Goal: Task Accomplishment & Management: Complete application form

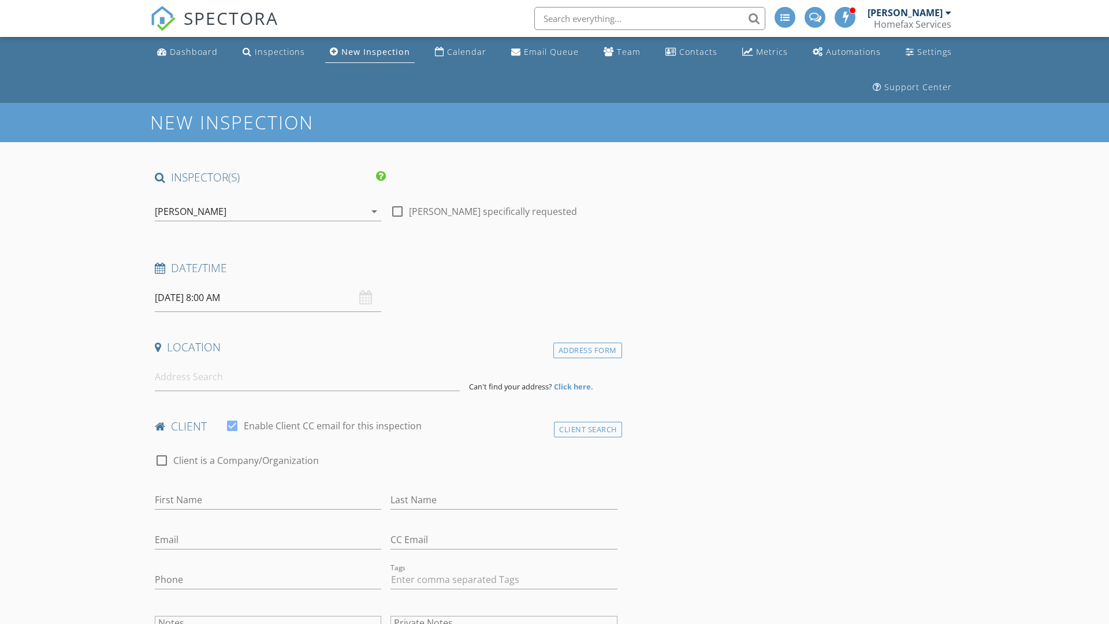
click at [268, 297] on input "08/28/2025 8:00 AM" at bounding box center [268, 298] width 226 height 28
select select "8"
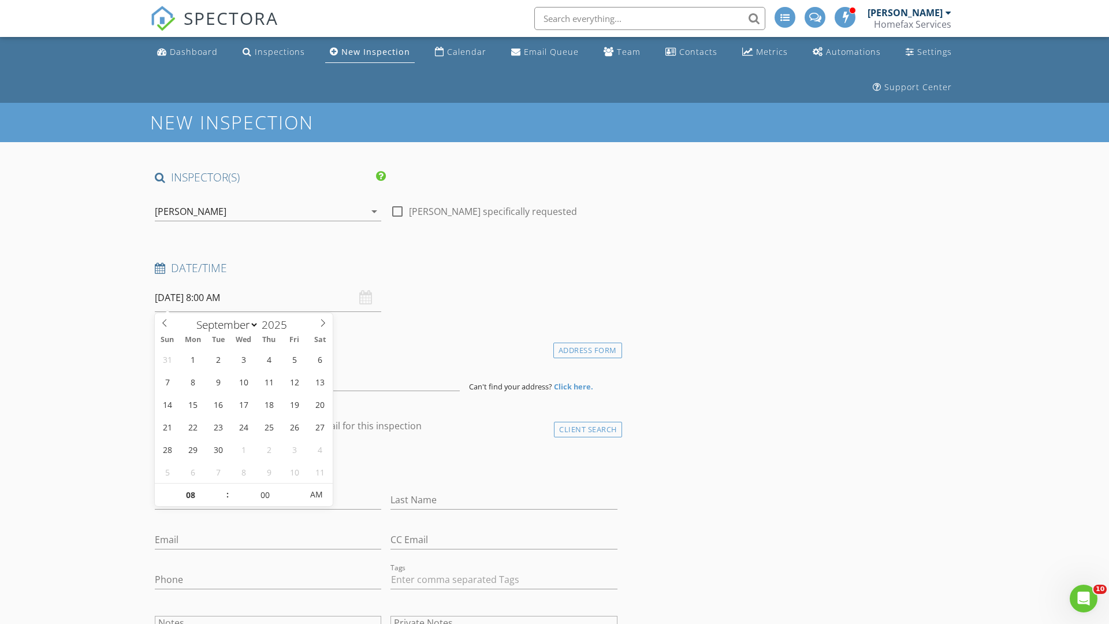
click at [278, 324] on input "2025" at bounding box center [278, 325] width 38 height 16
type input "2025"
type input "09/02/2025 8:00 AM"
click at [190, 494] on input "08" at bounding box center [190, 494] width 71 height 23
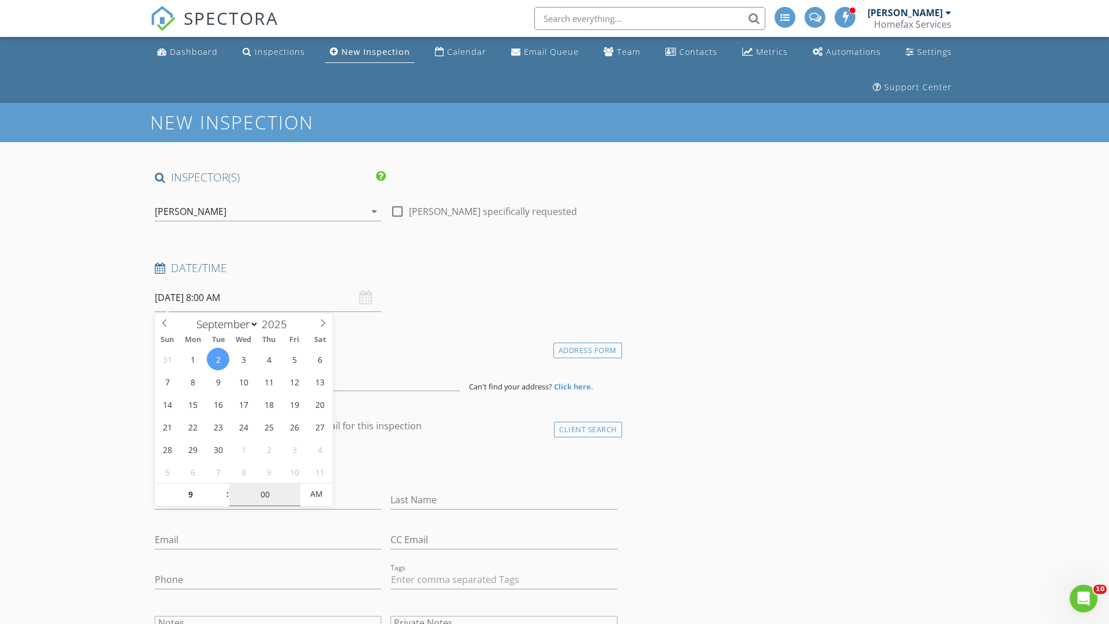
click at [265, 494] on input "00" at bounding box center [264, 494] width 71 height 23
type input "09"
type input "[DATE] 9:00 AM"
type input "00"
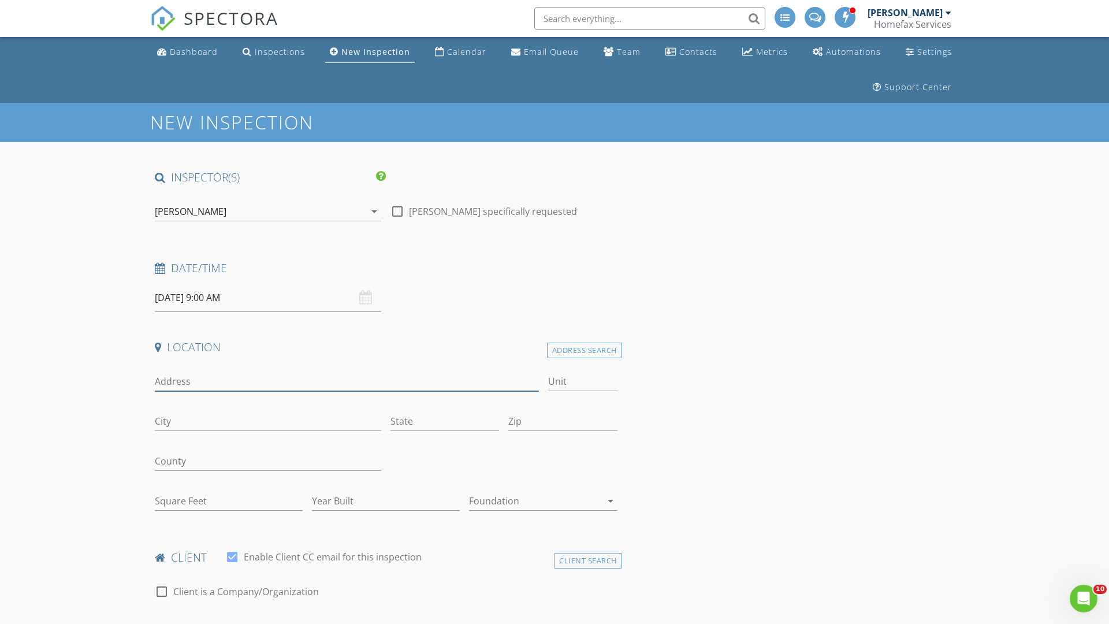
click at [347, 381] on input "Address" at bounding box center [347, 381] width 384 height 19
type input "[STREET_ADDRESS]"
click at [582, 381] on input "Unit" at bounding box center [582, 381] width 69 height 19
click at [268, 421] on input "City" at bounding box center [268, 421] width 226 height 19
type input "[PERSON_NAME]"
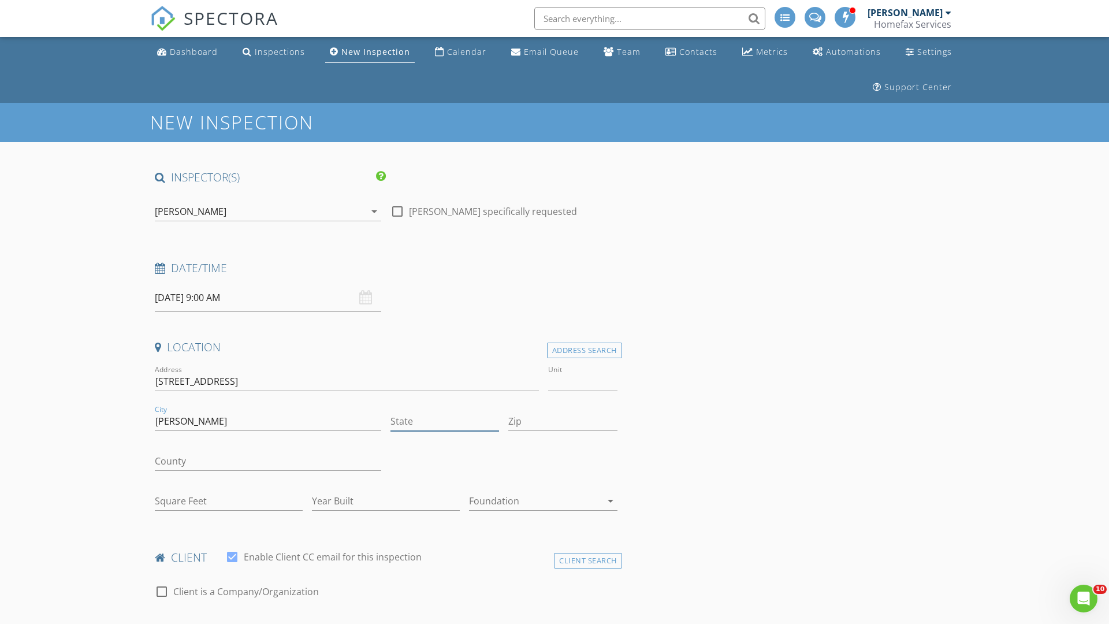
click at [445, 421] on input "State" at bounding box center [444, 421] width 109 height 19
type input "MN"
click at [563, 421] on input "Zip" at bounding box center [562, 421] width 109 height 19
type input "55340"
click at [268, 621] on input "First Name" at bounding box center [268, 630] width 226 height 19
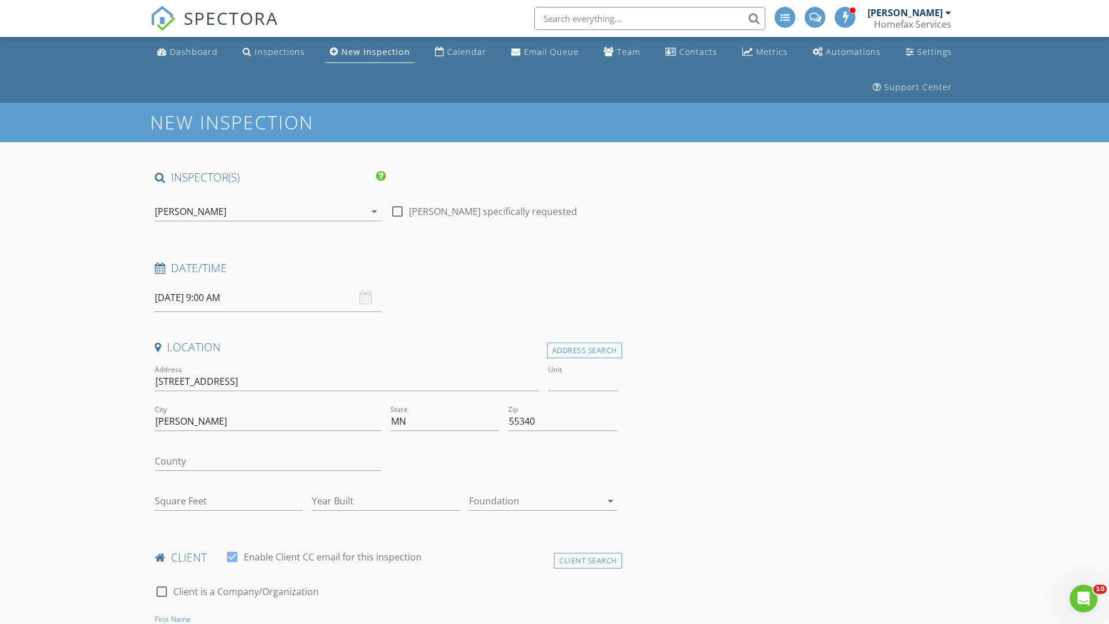
scroll to position [17, 0]
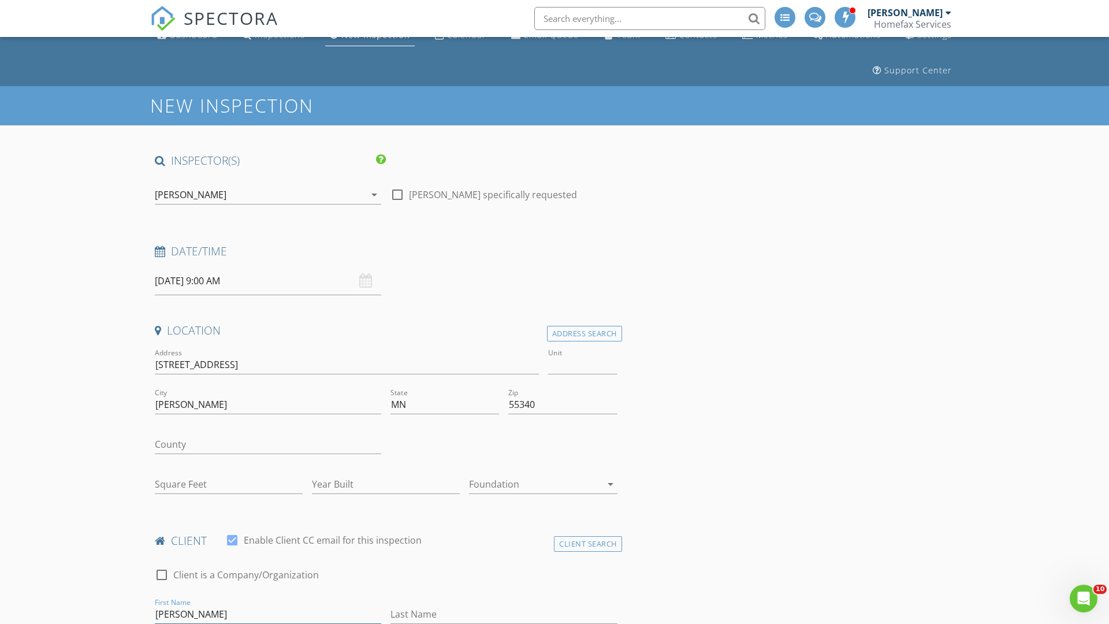
type input "[PERSON_NAME]"
click at [504, 614] on input "Last Name" at bounding box center [503, 614] width 226 height 19
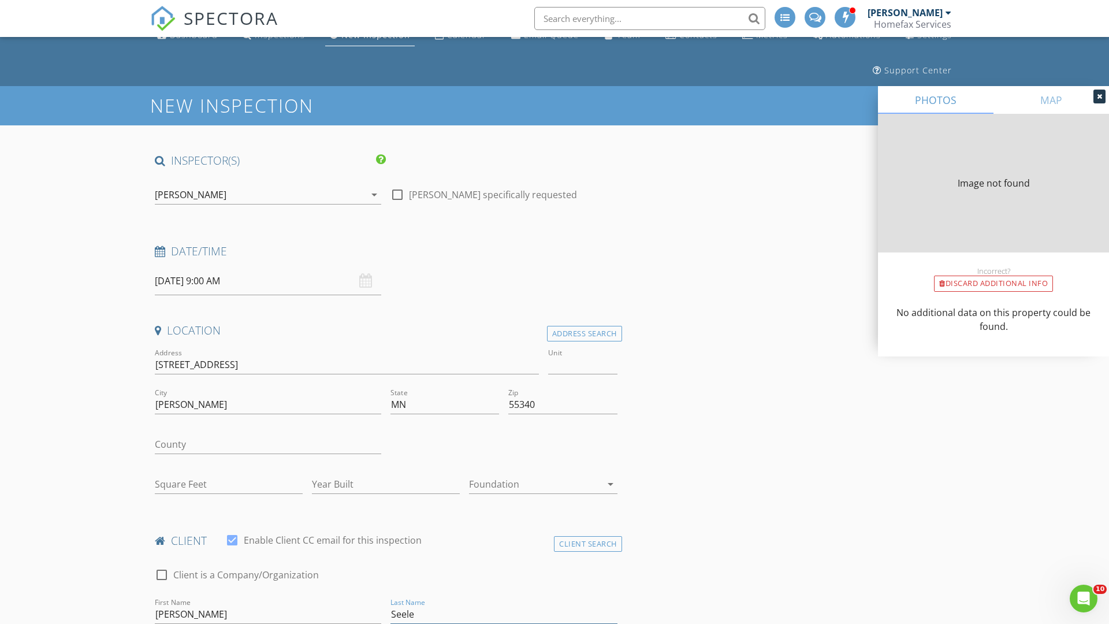
type input "[PERSON_NAME]"
type input "1644"
type input "1978"
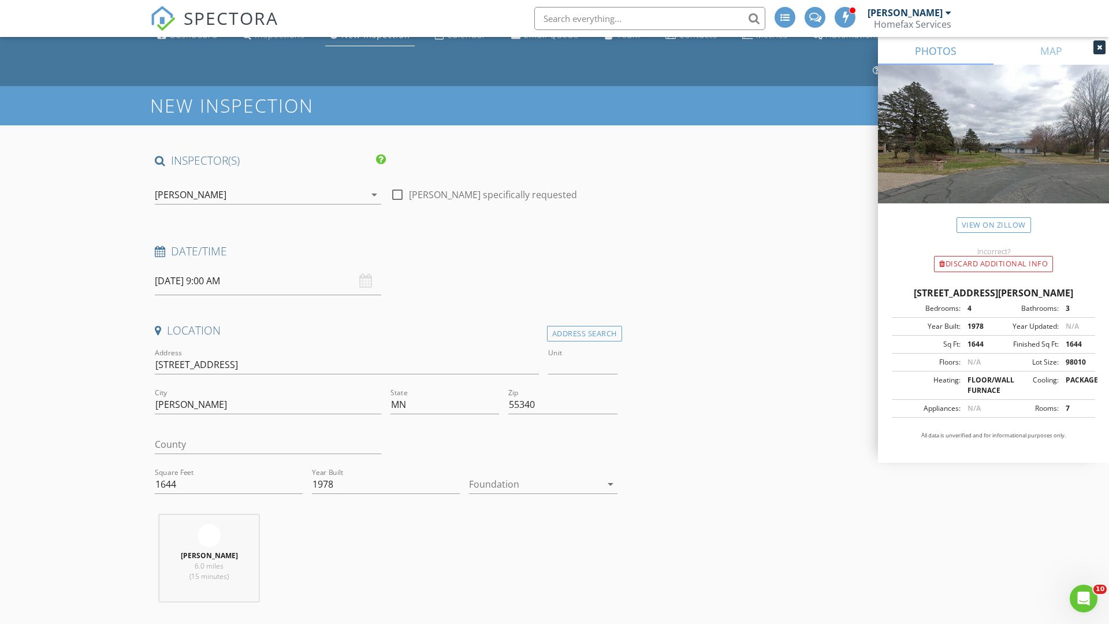
scroll to position [118, 0]
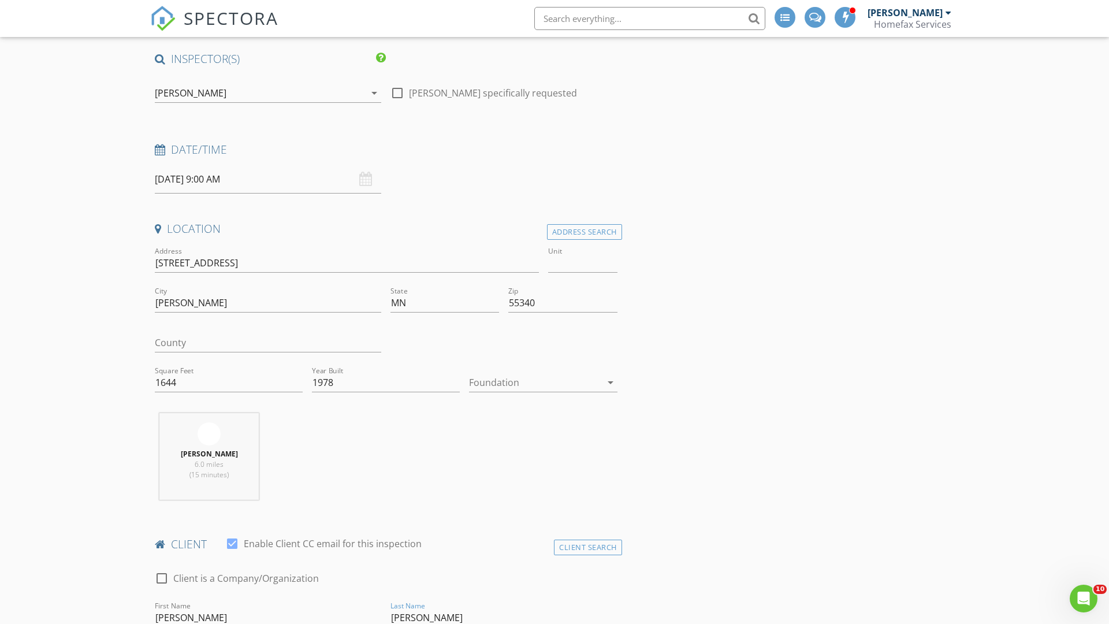
type input "[PERSON_NAME]"
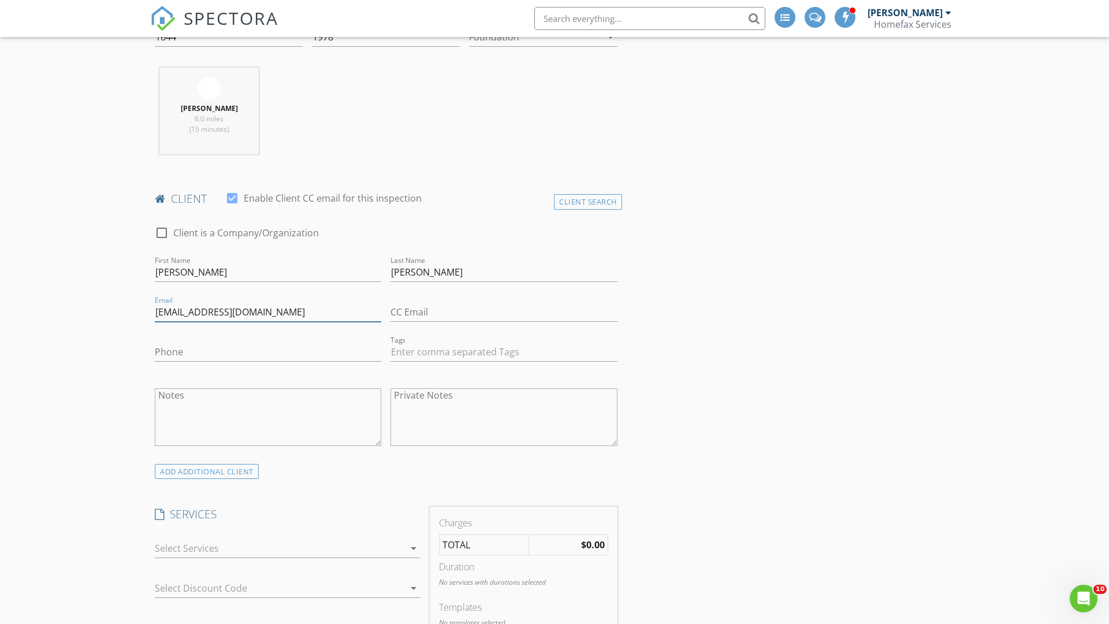
type input "[EMAIL_ADDRESS][DOMAIN_NAME]"
click at [268, 352] on input "Phone" at bounding box center [268, 351] width 226 height 19
type input "[PHONE_NUMBER]"
click at [280, 548] on div at bounding box center [280, 548] width 250 height 18
click at [300, 553] on div "General Home Inspection" at bounding box center [300, 552] width 222 height 23
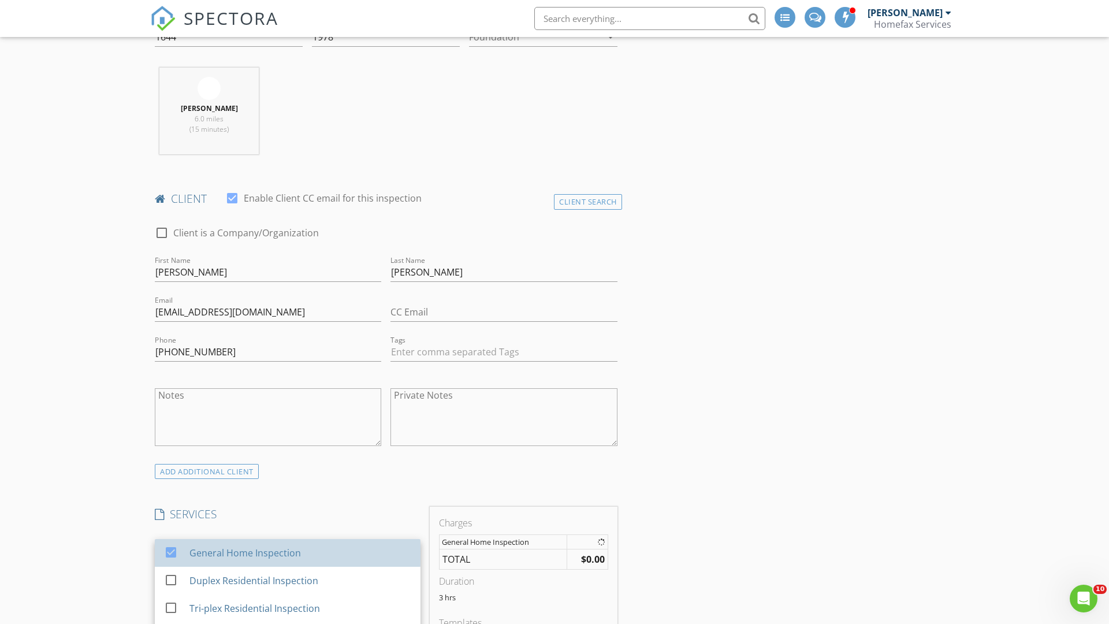
checkbox input "false"
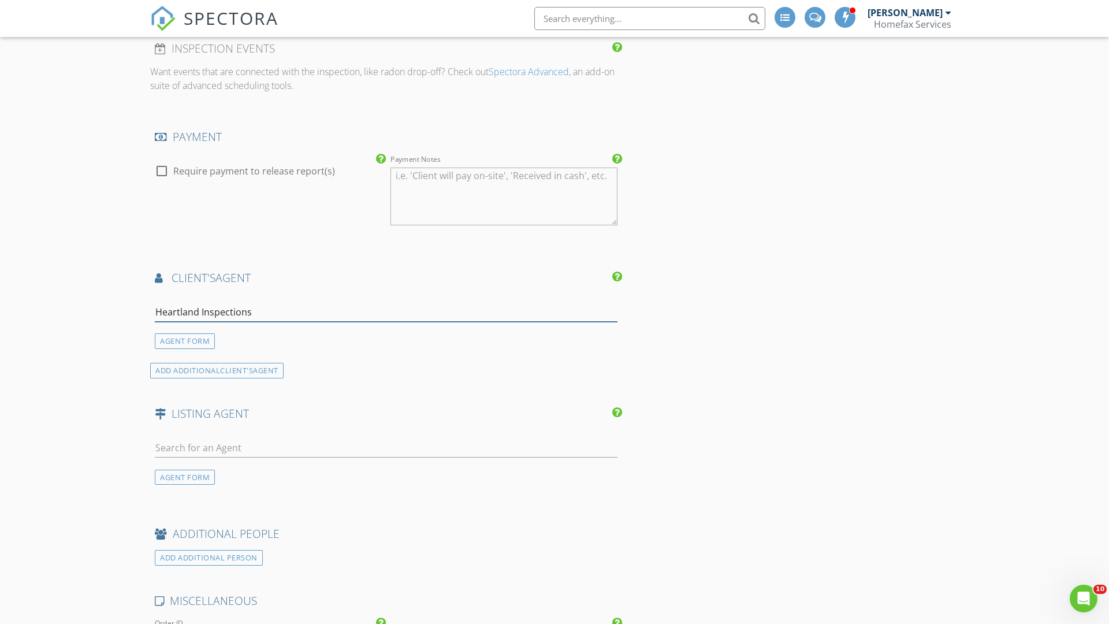
type input "Heartland Inspections*"
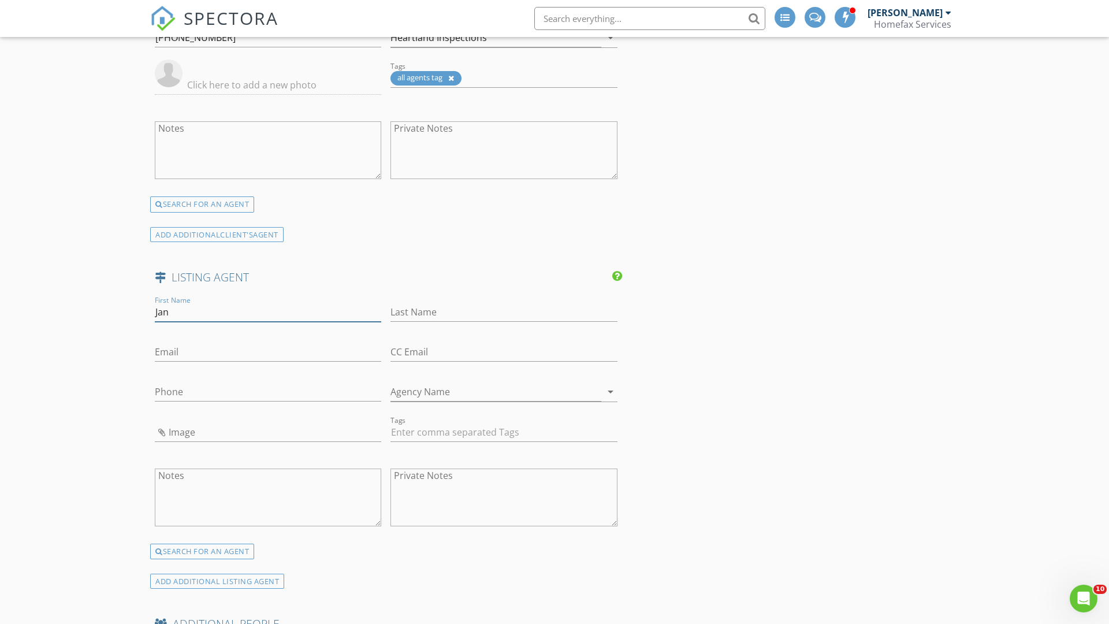
type input "Jan"
click at [504, 312] on input "text" at bounding box center [503, 312] width 226 height 19
type input "Anderson"
click at [268, 352] on input "text" at bounding box center [268, 351] width 226 height 19
type input "Jan@FazHomes.com"
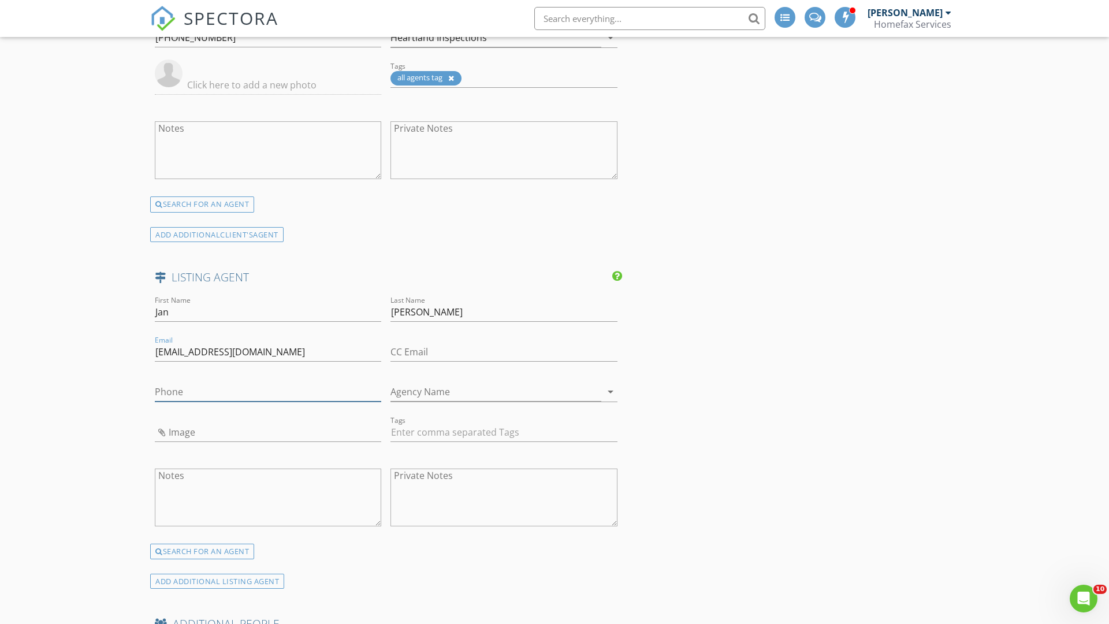
click at [268, 392] on input "text" at bounding box center [268, 391] width 226 height 19
type input "[PHONE_NUMBER]"
